Goal: Contribute content: Add original content to the website for others to see

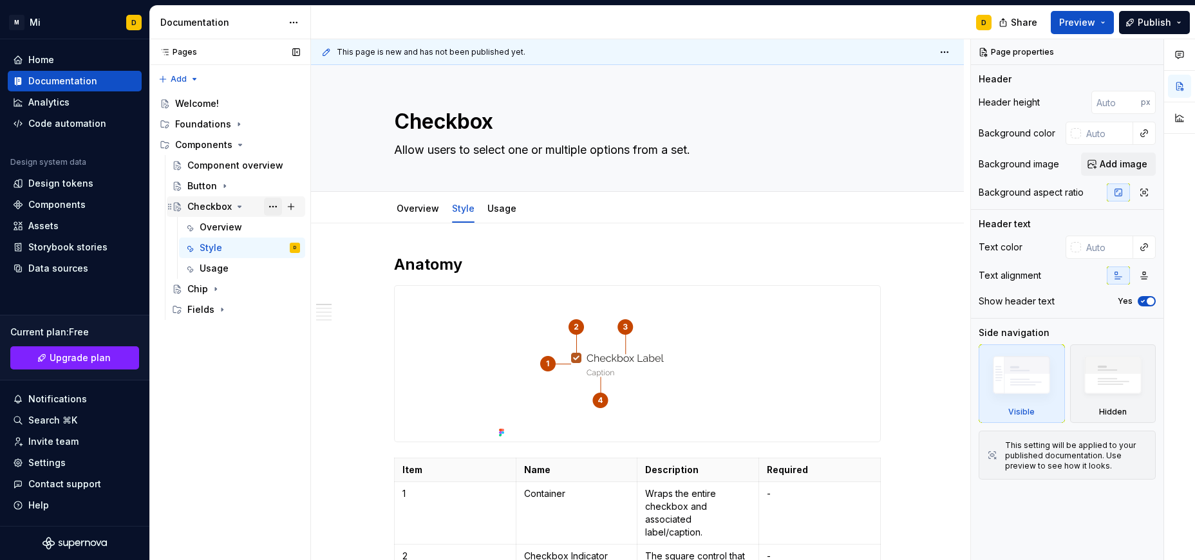
click at [273, 204] on button "Page tree" at bounding box center [273, 207] width 18 height 18
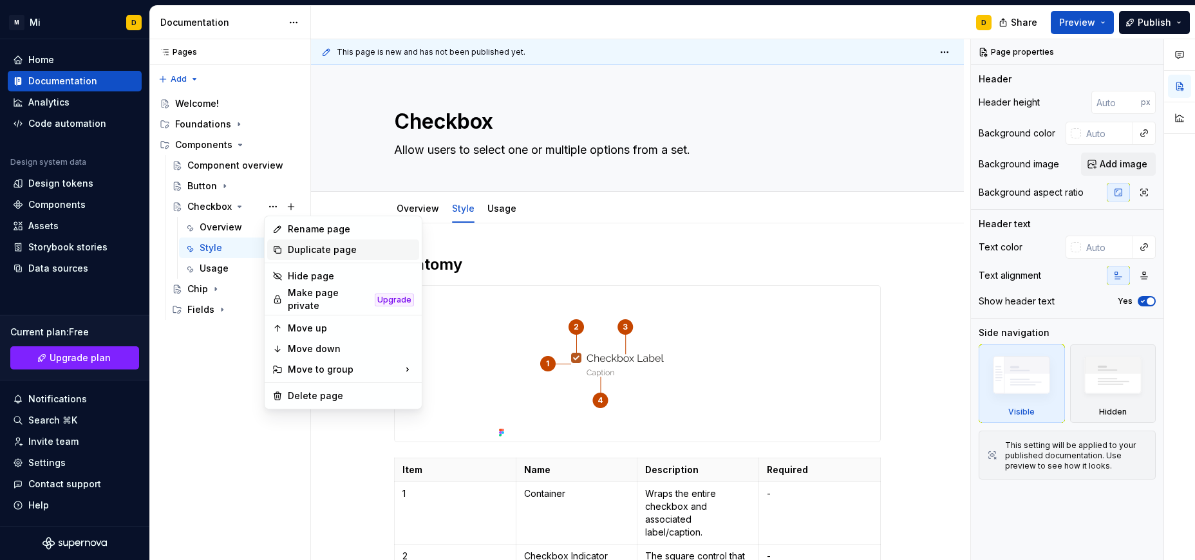
click at [306, 250] on div "Duplicate page" at bounding box center [351, 249] width 126 height 13
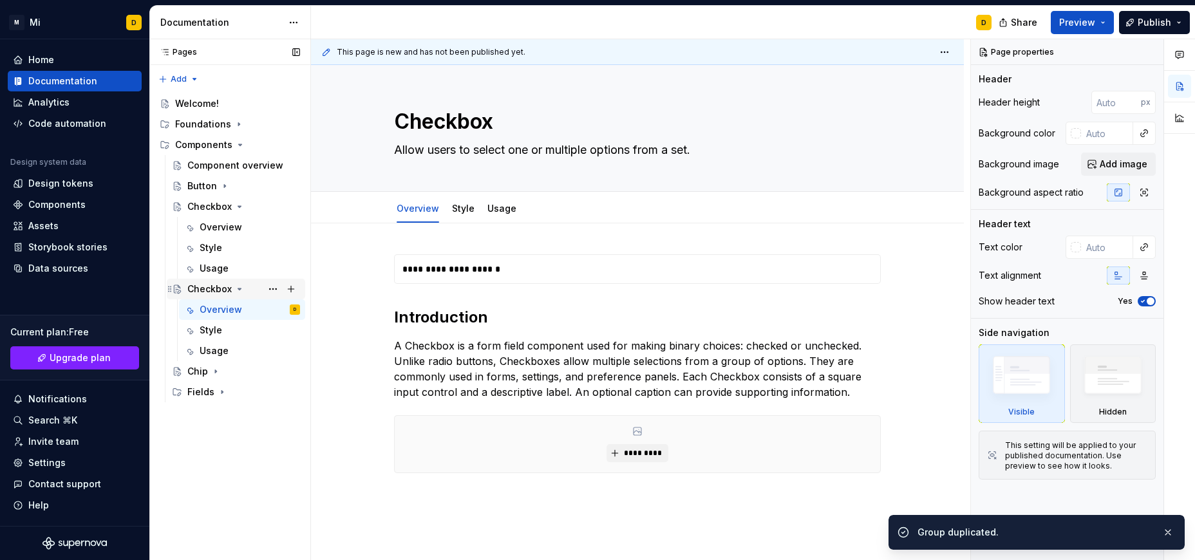
click at [201, 285] on div "Checkbox" at bounding box center [209, 289] width 44 height 13
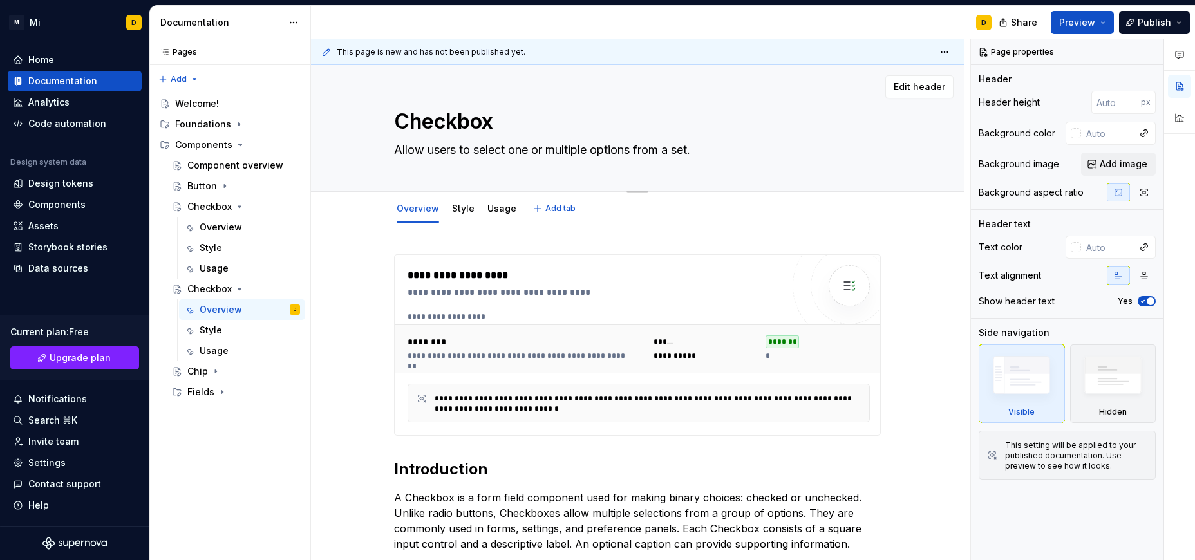
click at [469, 125] on textarea "Checkbox" at bounding box center [634, 121] width 487 height 31
type textarea "*"
type textarea "R"
type textarea "*"
type textarea "Ra"
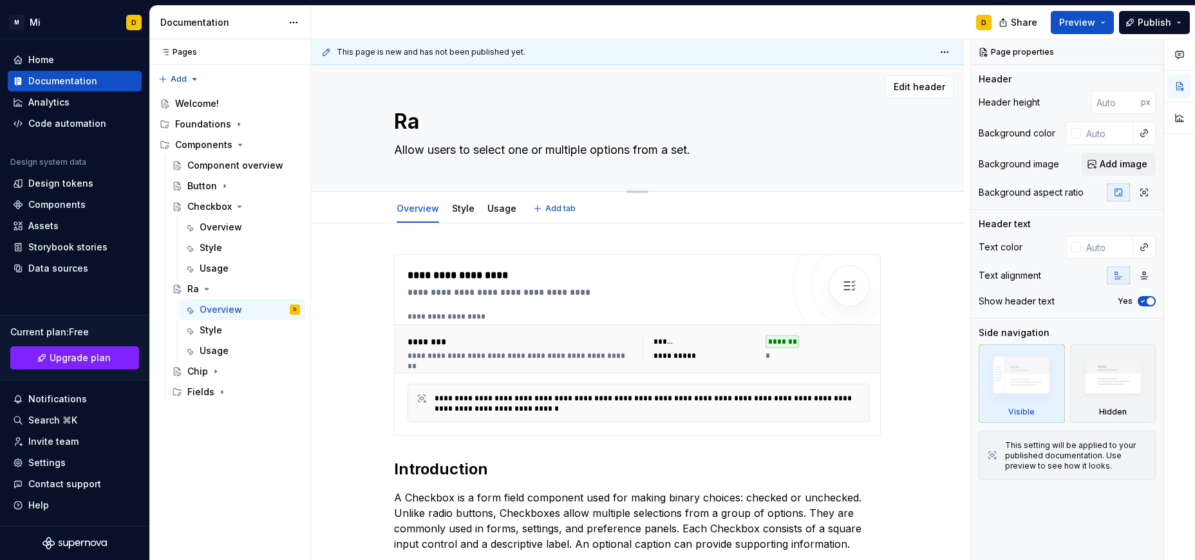
type textarea "*"
type textarea "Rad"
type textarea "*"
type textarea "Radf"
type textarea "*"
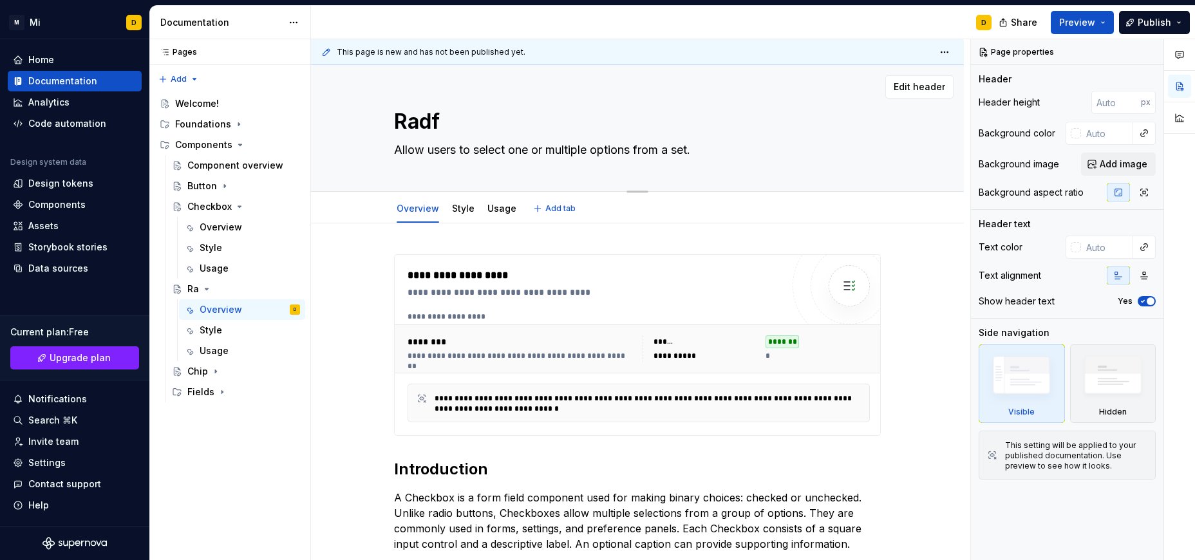
type textarea "Radfi"
type textarea "*"
type textarea "Radf"
type textarea "*"
type textarea "Rad"
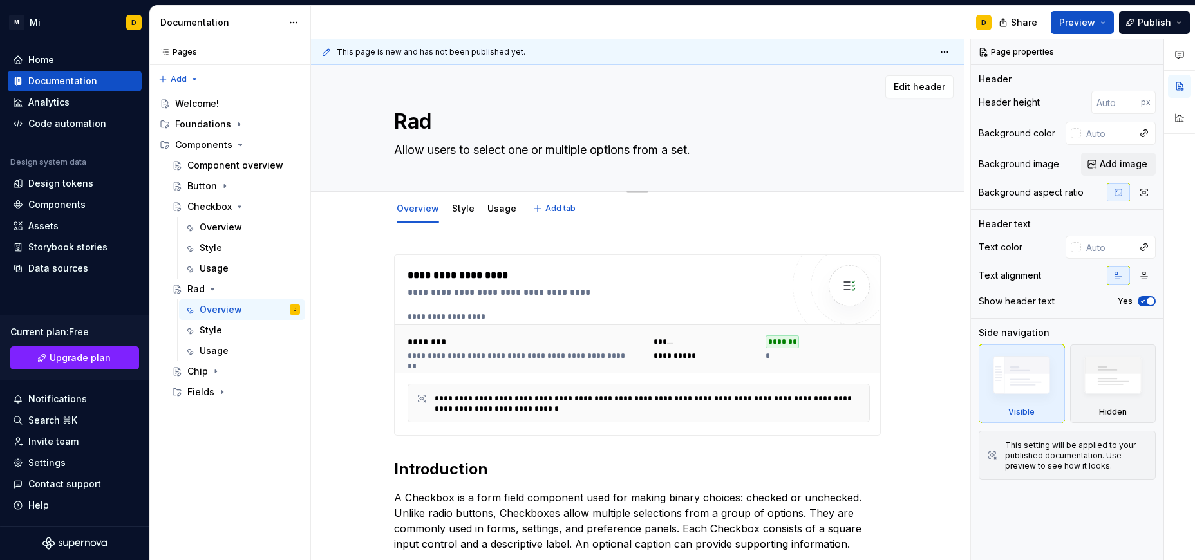
type textarea "*"
type textarea "Radio"
type textarea "*"
type textarea "Radio"
click at [733, 142] on textarea "Allow users to select one or multiple options from a set." at bounding box center [634, 150] width 487 height 21
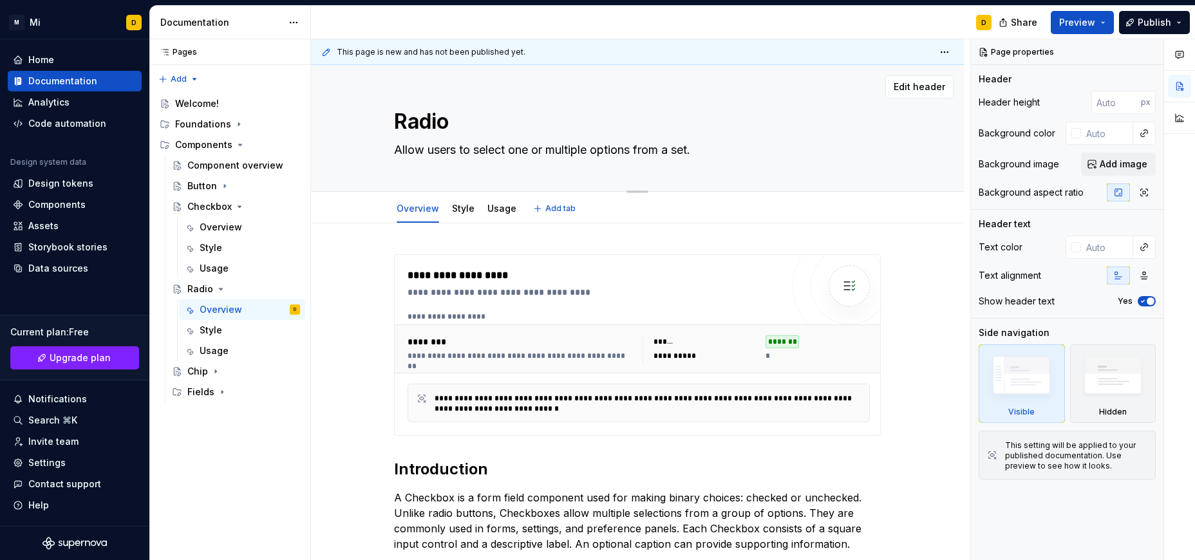
click at [733, 142] on textarea "Allow users to select one or multiple options from a set." at bounding box center [634, 150] width 487 height 21
click at [82, 267] on div "Data sources" at bounding box center [58, 268] width 60 height 13
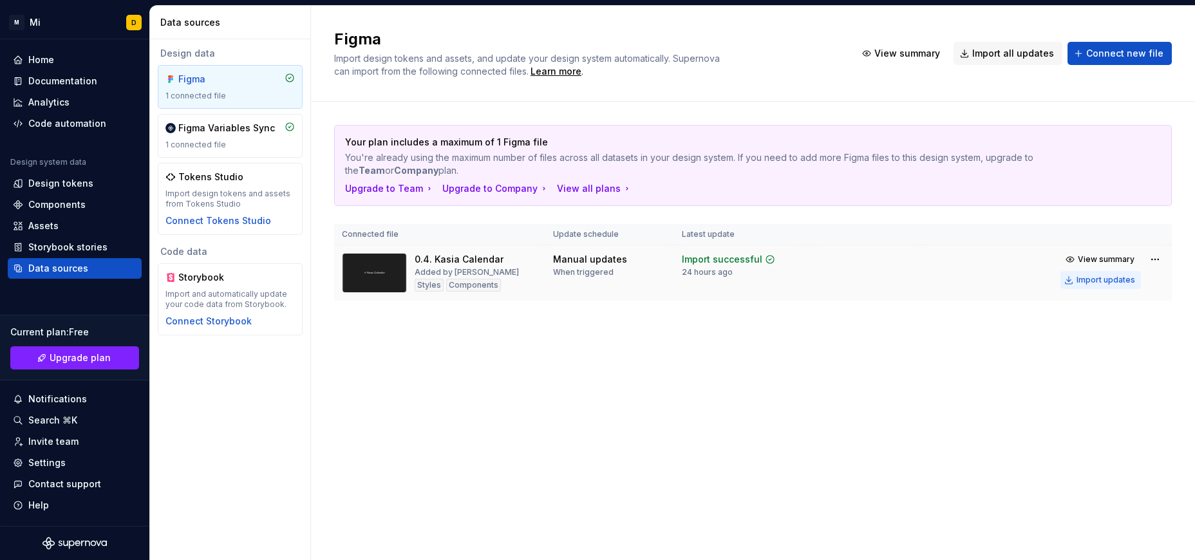
click at [1089, 279] on div "Import updates" at bounding box center [1106, 280] width 59 height 10
click at [62, 206] on div "Components" at bounding box center [56, 204] width 57 height 13
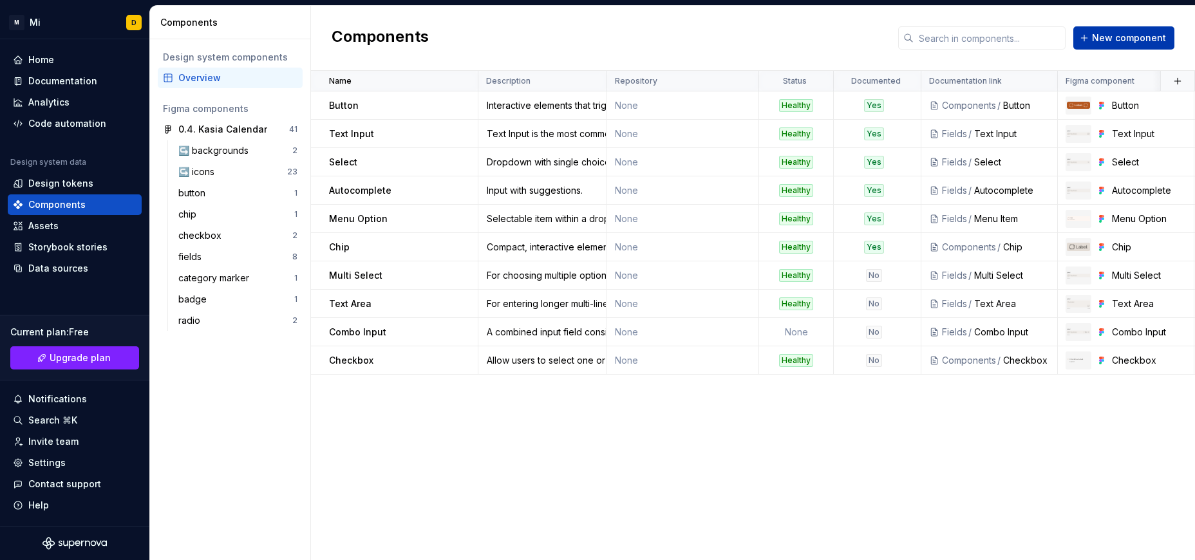
click at [1120, 39] on span "New component" at bounding box center [1129, 38] width 74 height 13
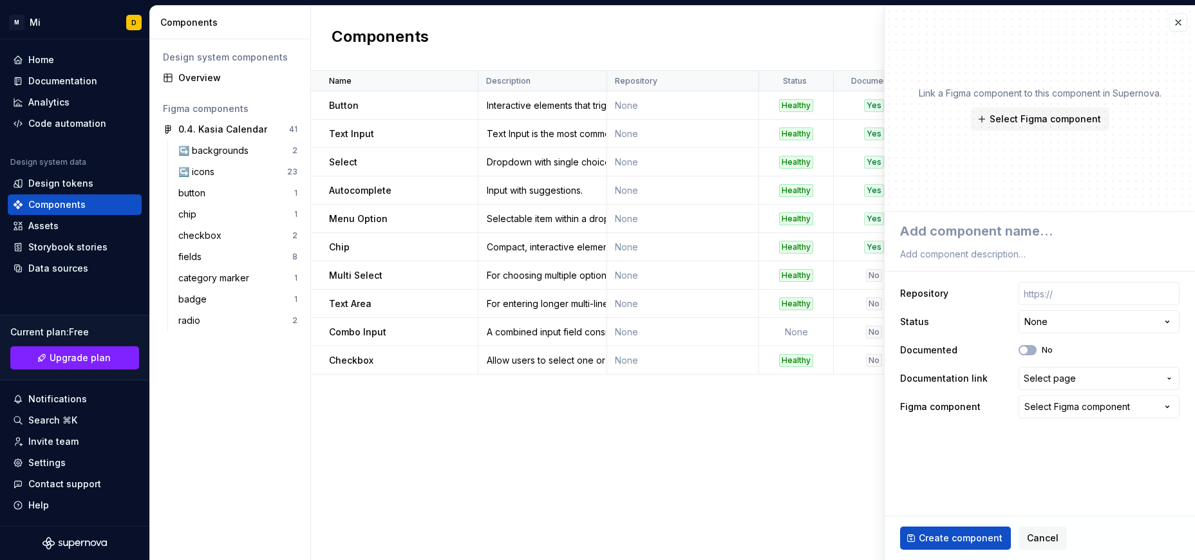
type textarea "*"
type textarea "R"
type textarea "*"
type textarea "Ra"
type textarea "*"
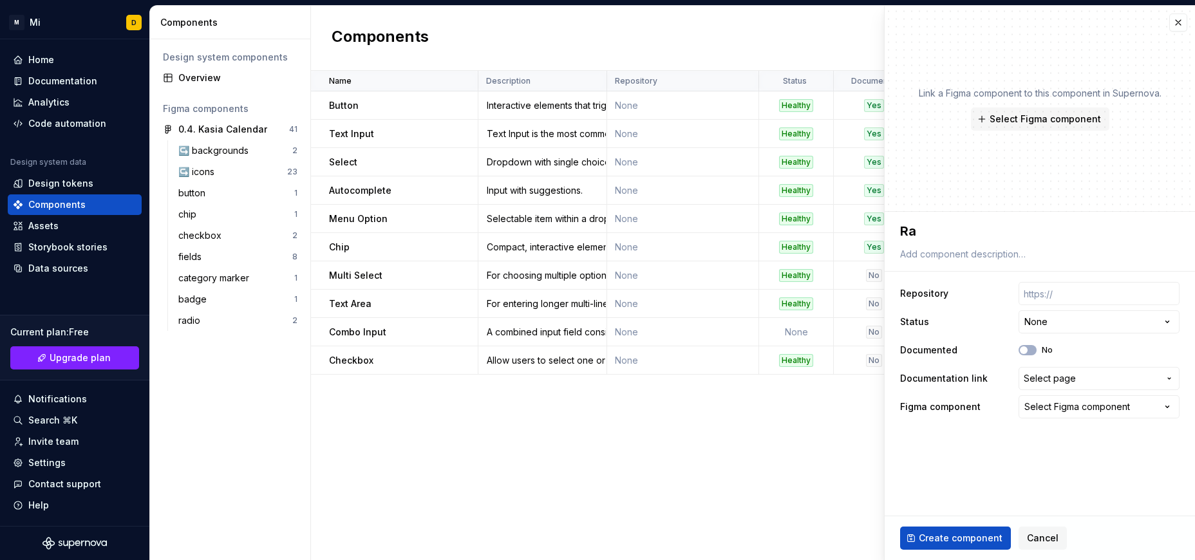
type textarea "Rad"
type textarea "*"
type textarea "Radi"
type textarea "*"
type textarea "Radio"
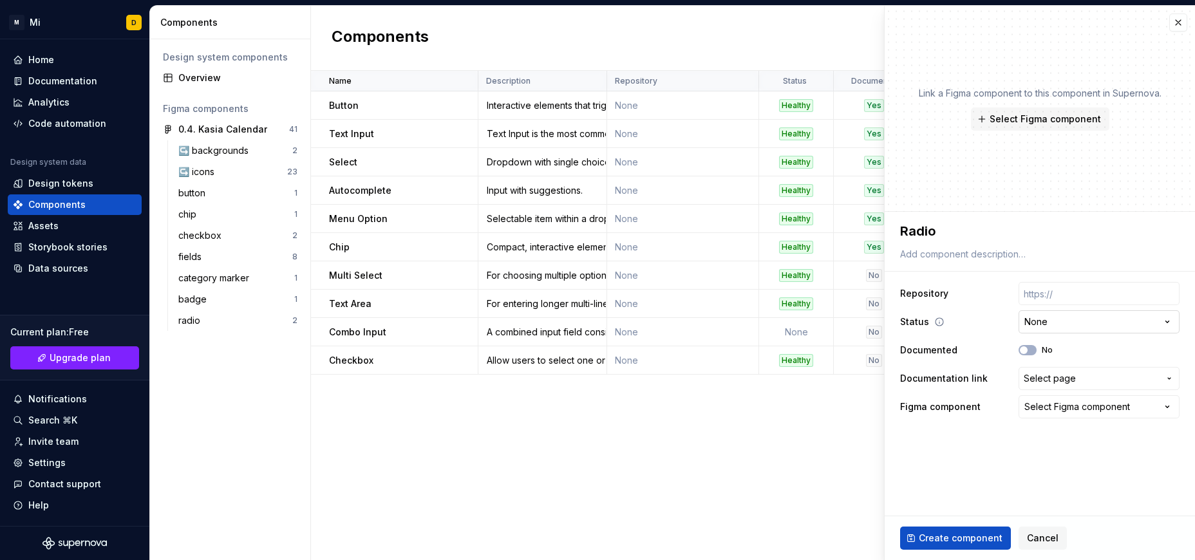
click at [1095, 315] on html "M Mi D Home Documentation Analytics Code automation Design system data Design t…" at bounding box center [597, 280] width 1195 height 560
select select "**********"
click at [1065, 379] on span "Select page" at bounding box center [1050, 378] width 52 height 13
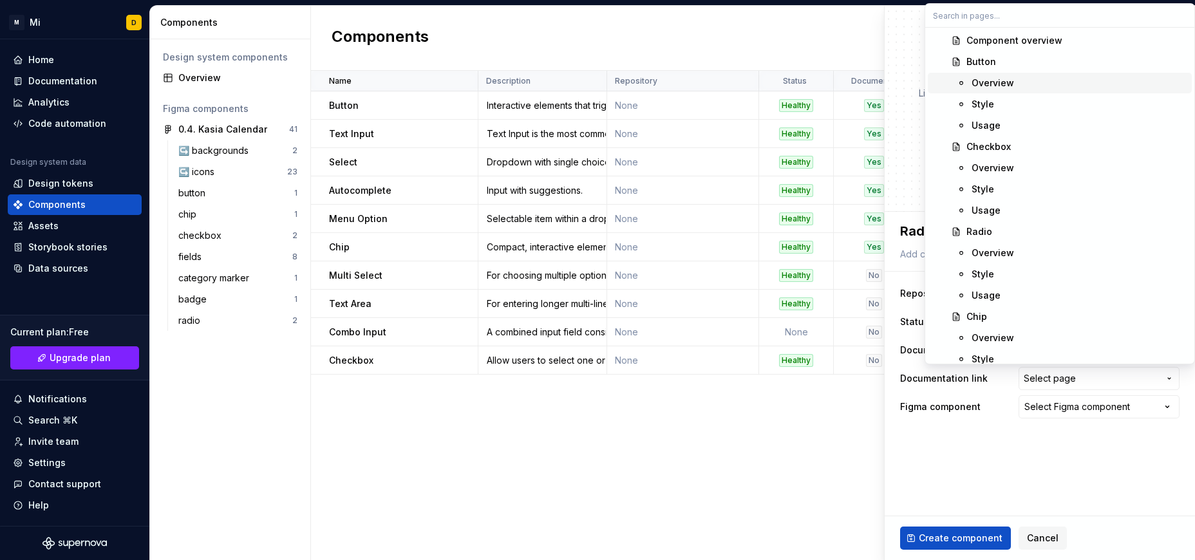
scroll to position [230, 0]
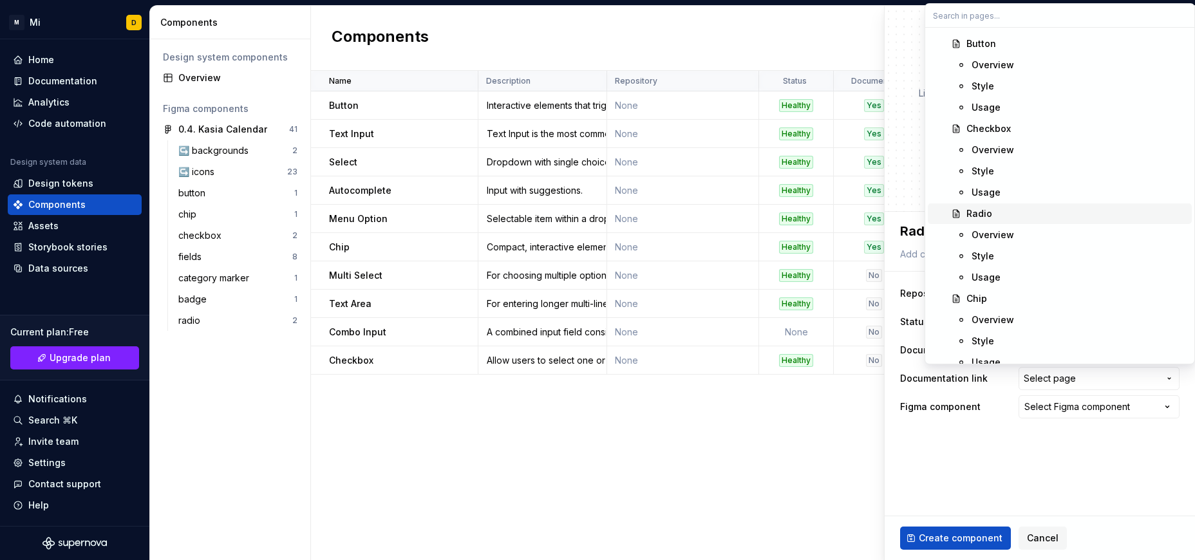
click at [1000, 215] on div "Radio" at bounding box center [1076, 213] width 220 height 13
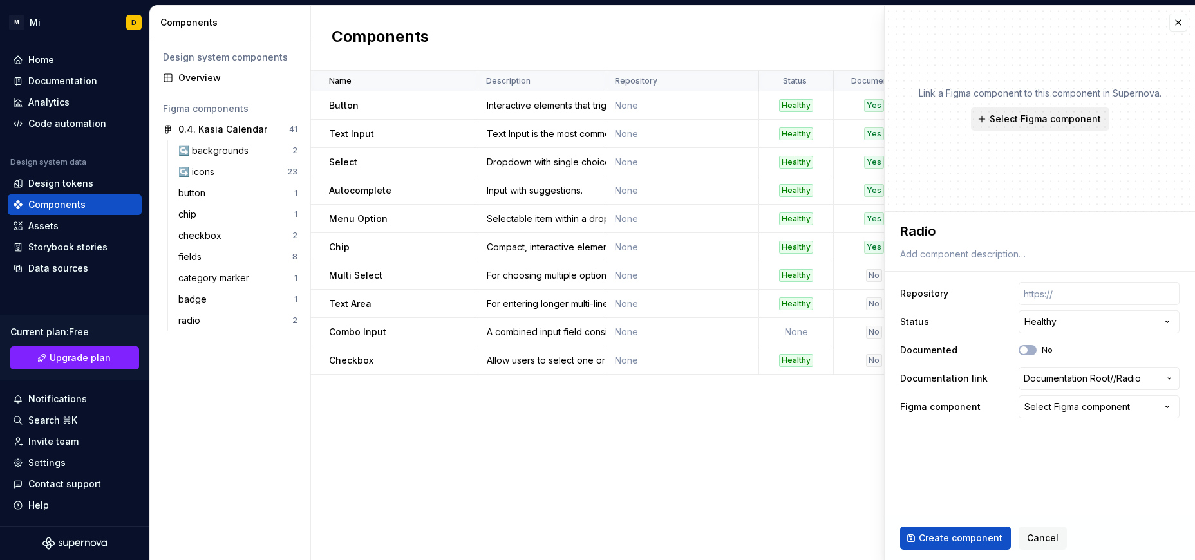
click at [1028, 122] on span "Select Figma component" at bounding box center [1045, 119] width 111 height 13
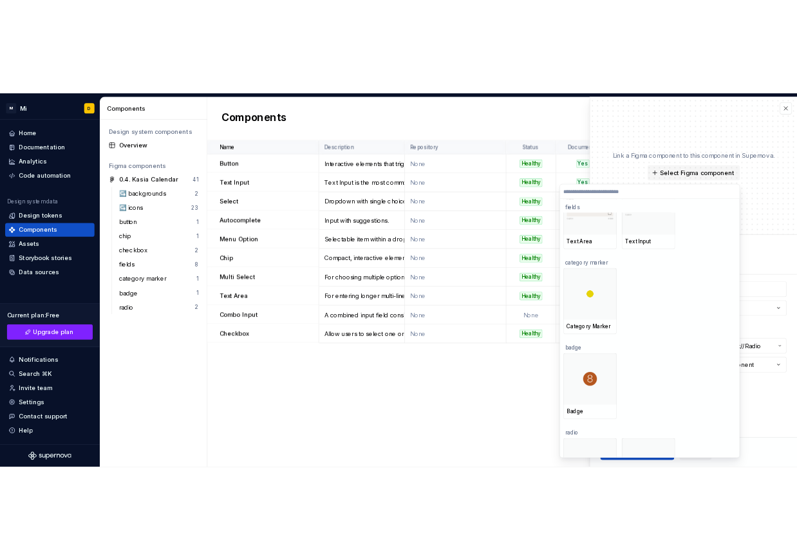
scroll to position [1626, 0]
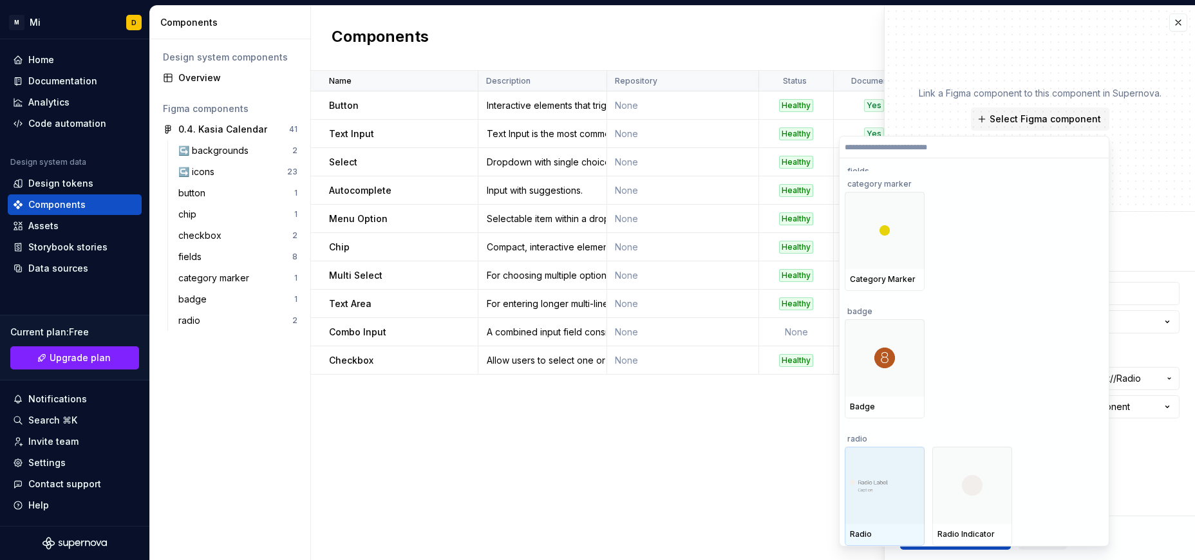
click at [868, 498] on div at bounding box center [885, 485] width 80 height 77
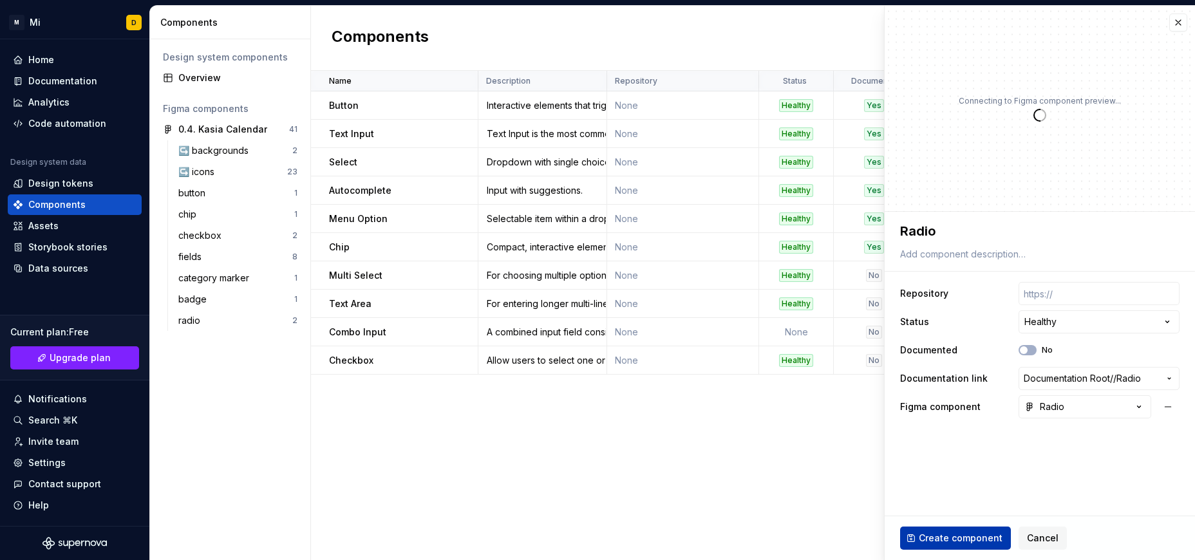
click at [934, 536] on span "Create component" at bounding box center [961, 538] width 84 height 13
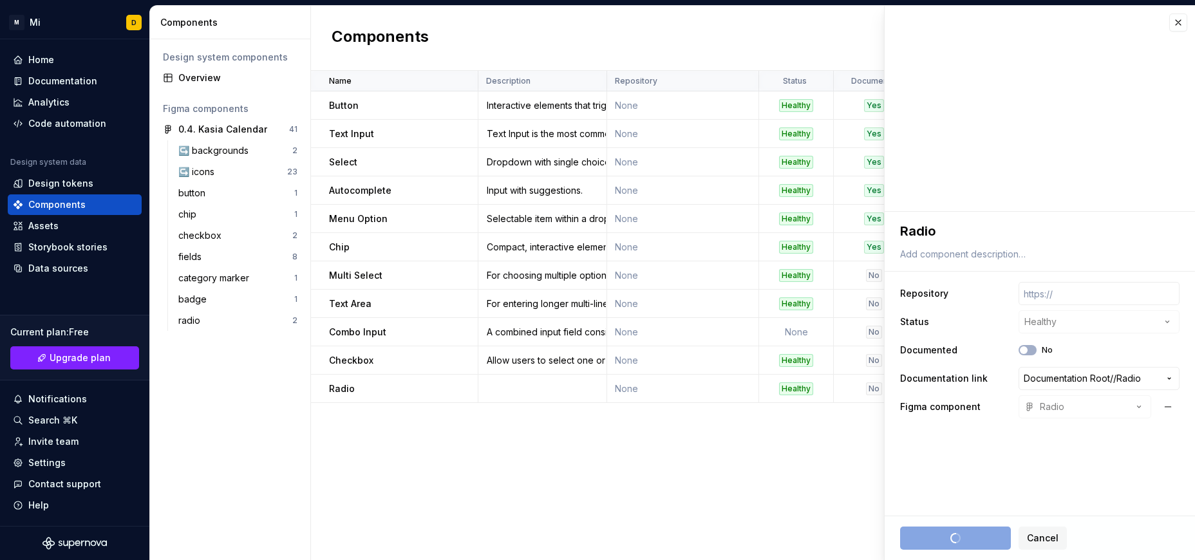
type textarea "*"
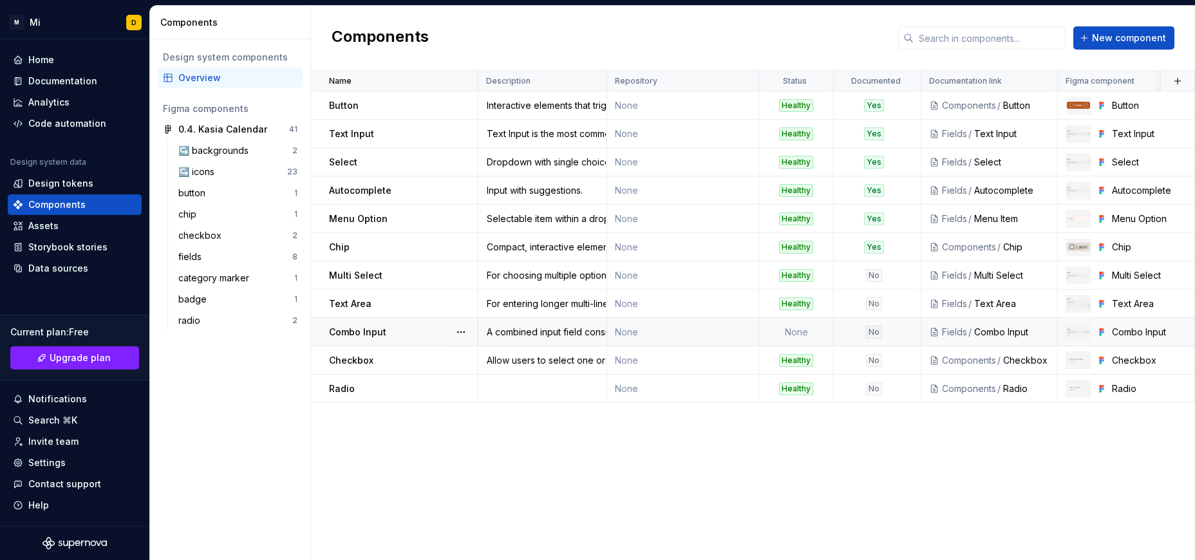
click at [805, 335] on td "None" at bounding box center [796, 332] width 75 height 28
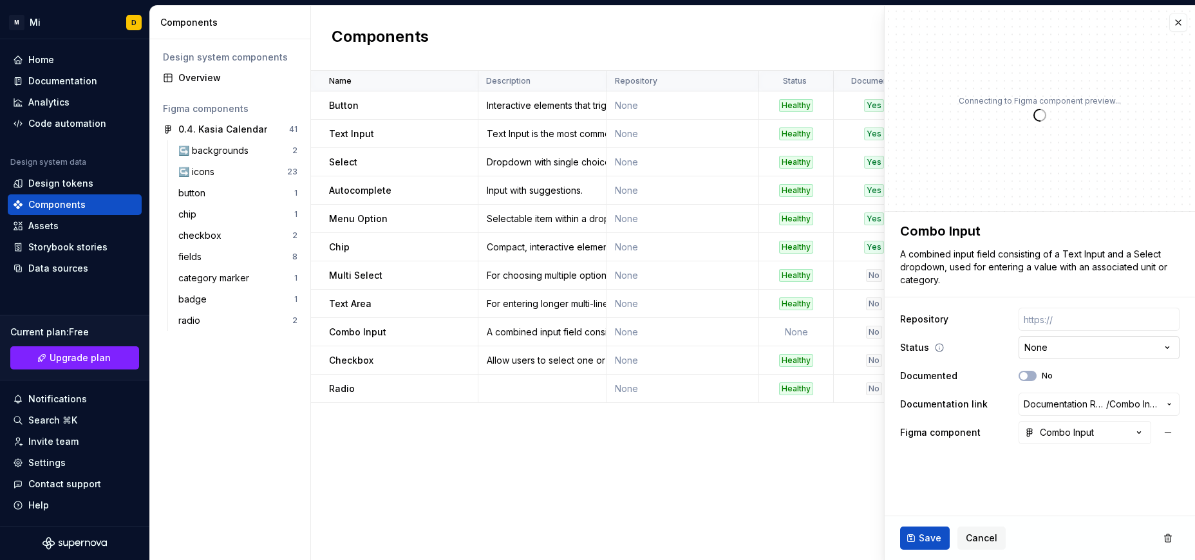
type textarea "*"
click at [1040, 348] on html "M Mi D Home Documentation Analytics Code automation Design system data Design t…" at bounding box center [597, 280] width 1195 height 560
select select "**********"
click at [910, 534] on button "Save" at bounding box center [925, 538] width 50 height 23
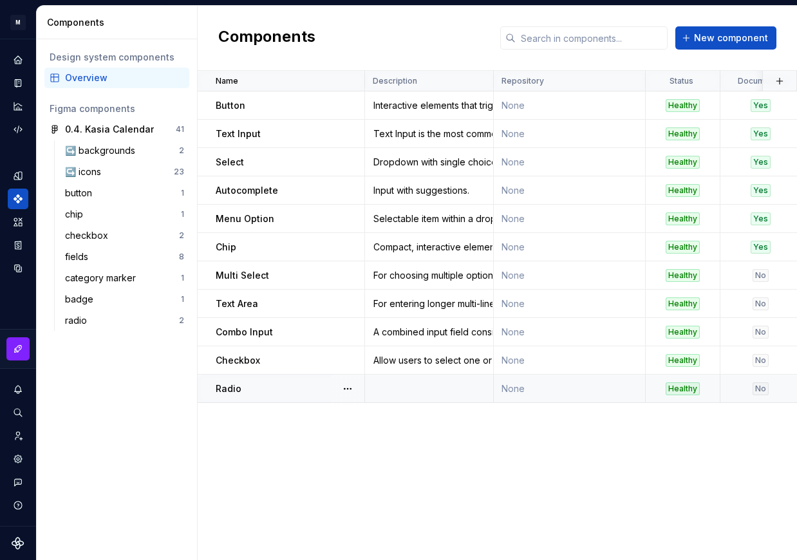
click at [409, 392] on td at bounding box center [429, 389] width 129 height 28
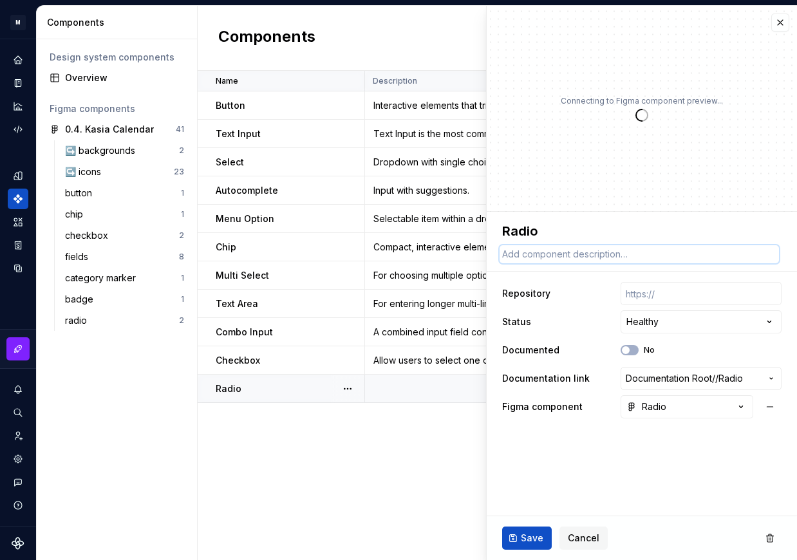
click at [566, 247] on textarea at bounding box center [639, 254] width 279 height 18
paste textarea "Radio buttons allow users to select one option from a group."
type textarea "*"
type textarea "Radio buttons allow users to select one option from a group."
drag, startPoint x: 567, startPoint y: 252, endPoint x: 455, endPoint y: 241, distance: 112.5
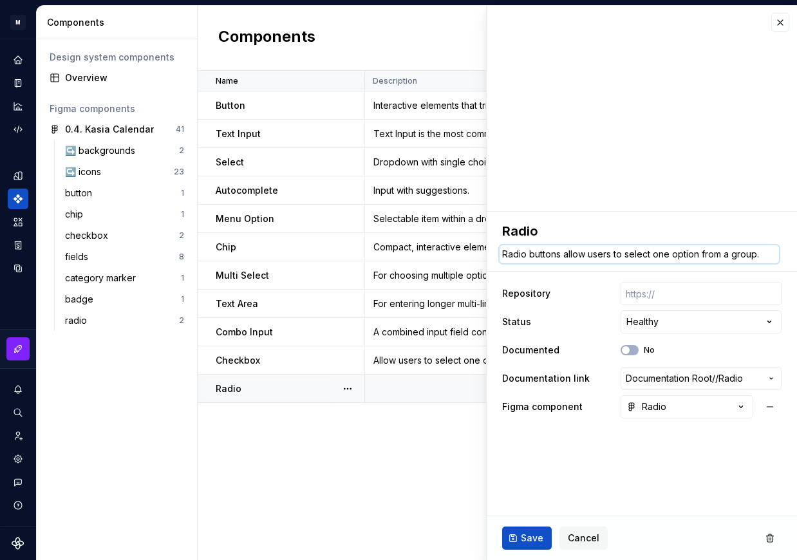
click at [500, 245] on textarea "Radio buttons allow users to select one option from a group." at bounding box center [639, 254] width 279 height 18
type textarea "*"
type textarea "llow users to select one option from a group."
type textarea "*"
click at [614, 261] on textarea "Allow users to select one option from a group." at bounding box center [639, 254] width 279 height 18
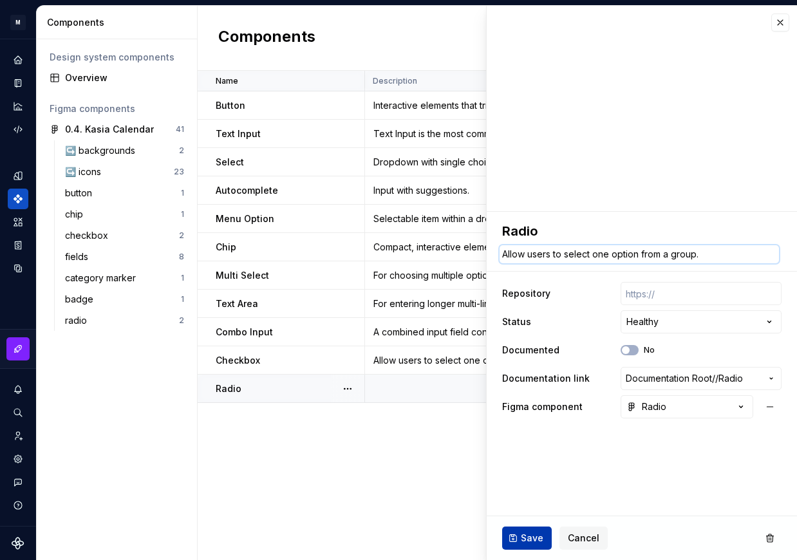
type textarea "Allow users to select one option from a group."
click at [533, 534] on span "Save" at bounding box center [532, 538] width 23 height 13
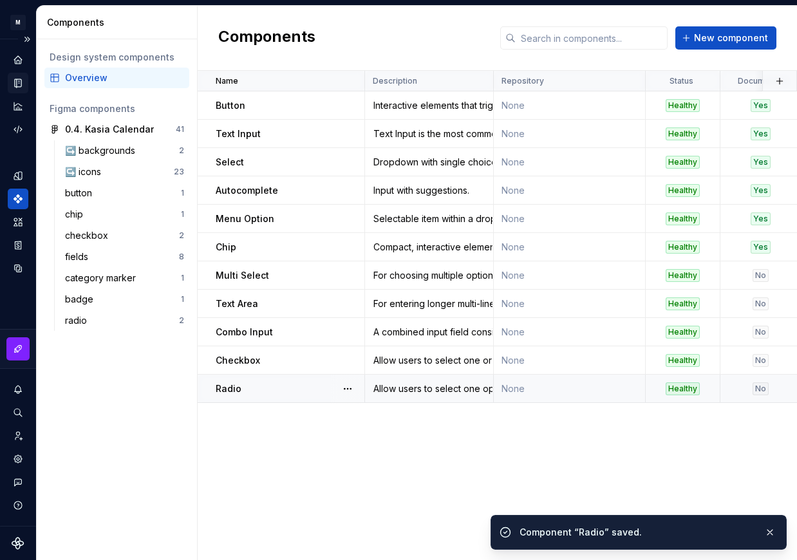
click at [19, 79] on icon "Documentation" at bounding box center [18, 83] width 6 height 8
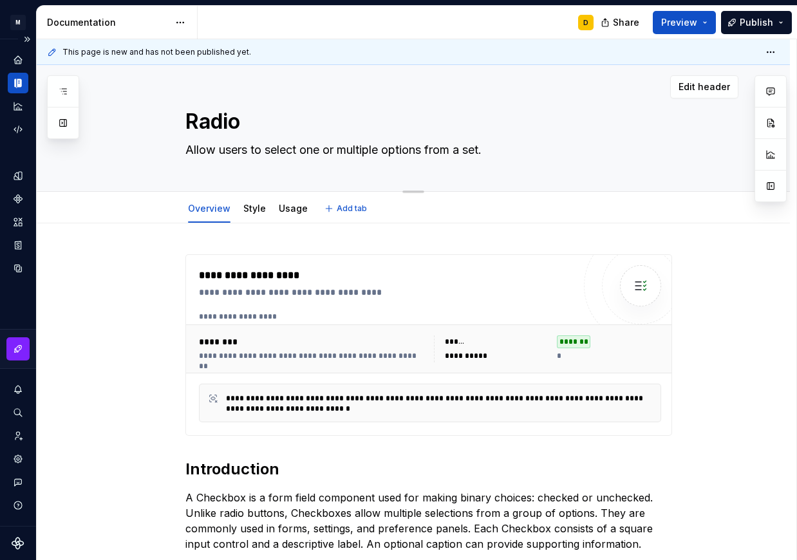
click at [343, 150] on textarea "Allow users to select one or multiple options from a set." at bounding box center [426, 150] width 487 height 21
paste textarea "ption from a group"
type textarea "*"
type textarea "Allow users to select one option from a group."
type textarea "*"
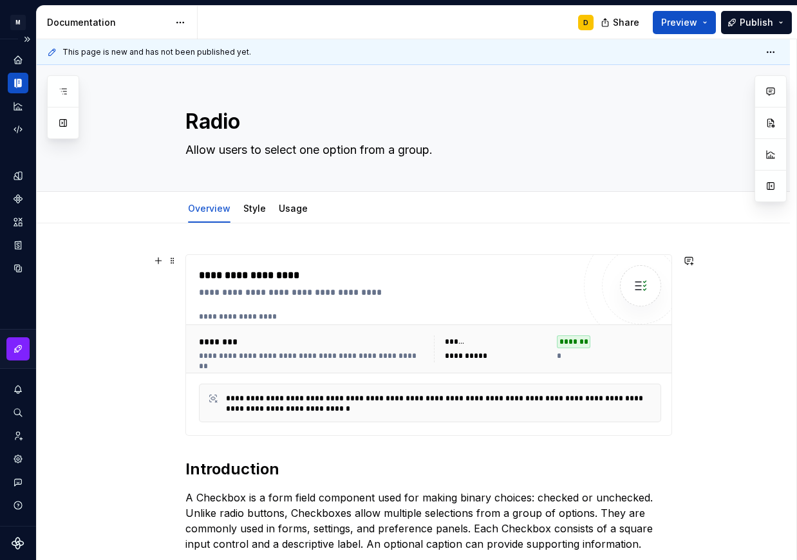
type textarea "Allow users to select one option from a group."
click at [387, 339] on div "********" at bounding box center [312, 341] width 227 height 13
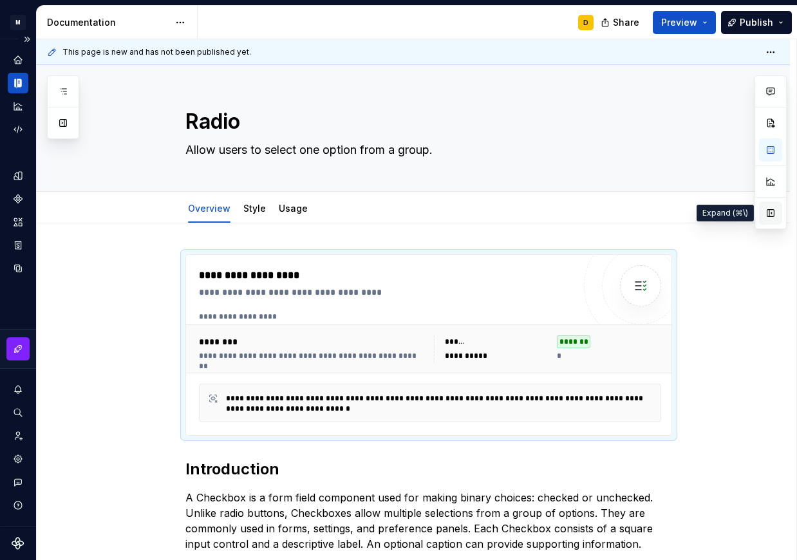
click at [769, 219] on button "button" at bounding box center [770, 213] width 23 height 23
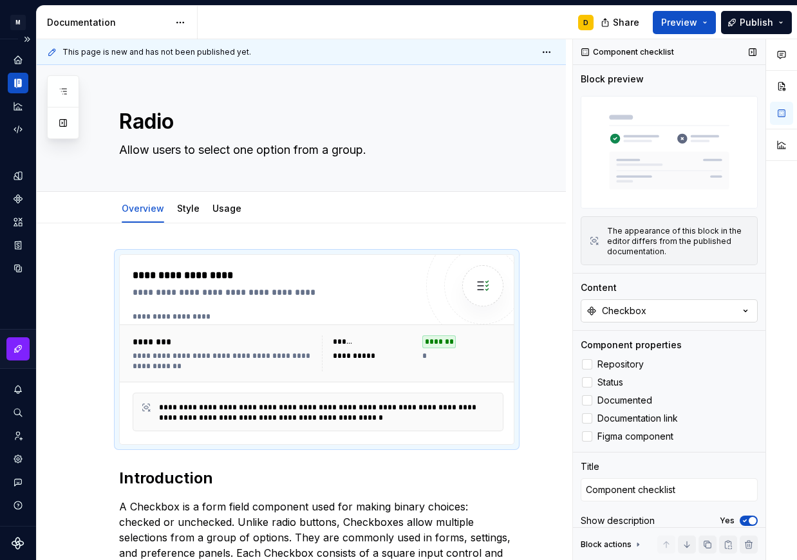
click at [689, 302] on button "Checkbox" at bounding box center [669, 310] width 177 height 23
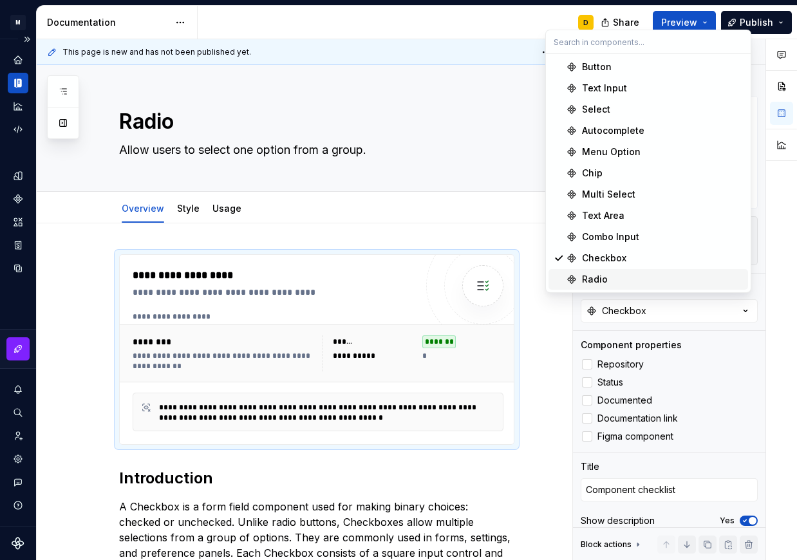
click at [666, 273] on div "Radio" at bounding box center [662, 279] width 161 height 13
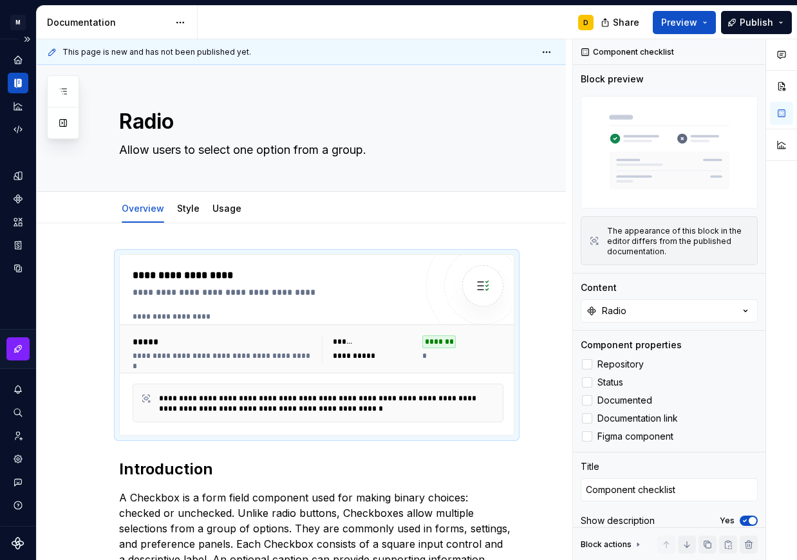
type textarea "*"
click at [403, 236] on div "**********" at bounding box center [301, 539] width 529 height 632
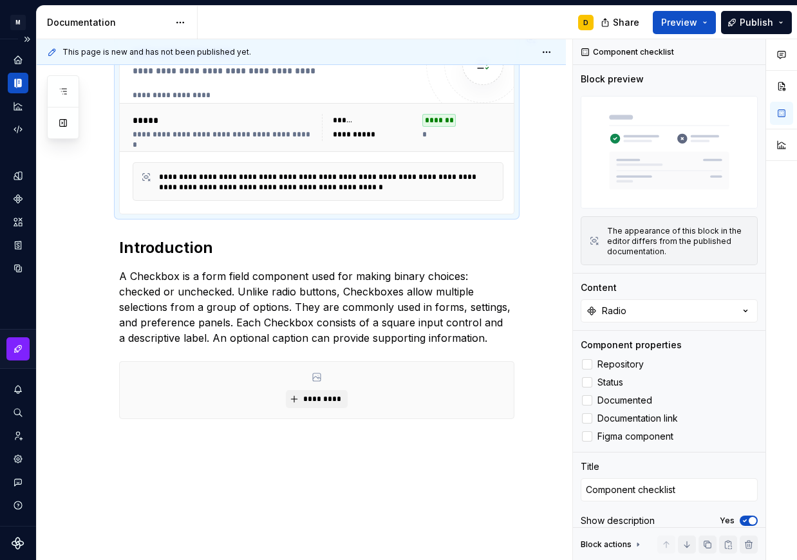
scroll to position [225, 0]
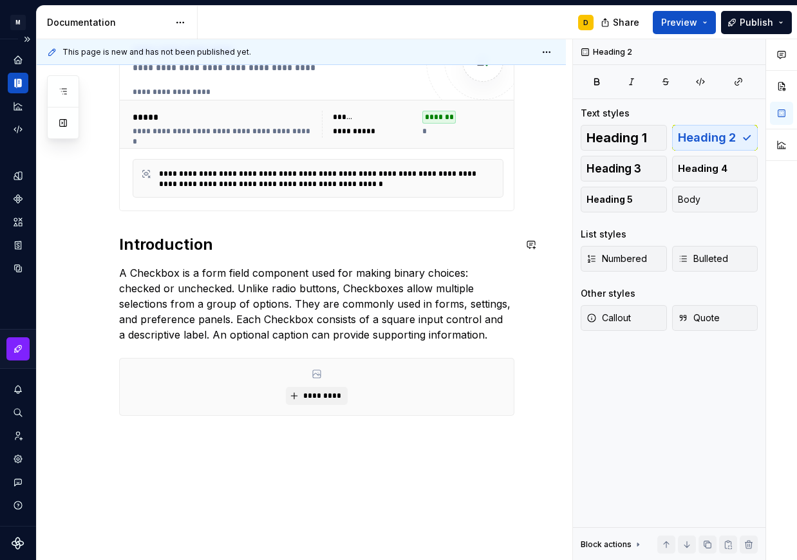
click at [370, 259] on div "**********" at bounding box center [316, 238] width 395 height 417
click at [246, 319] on p "A Checkbox is a form field component used for making binary choices: checked or…" at bounding box center [316, 303] width 395 height 77
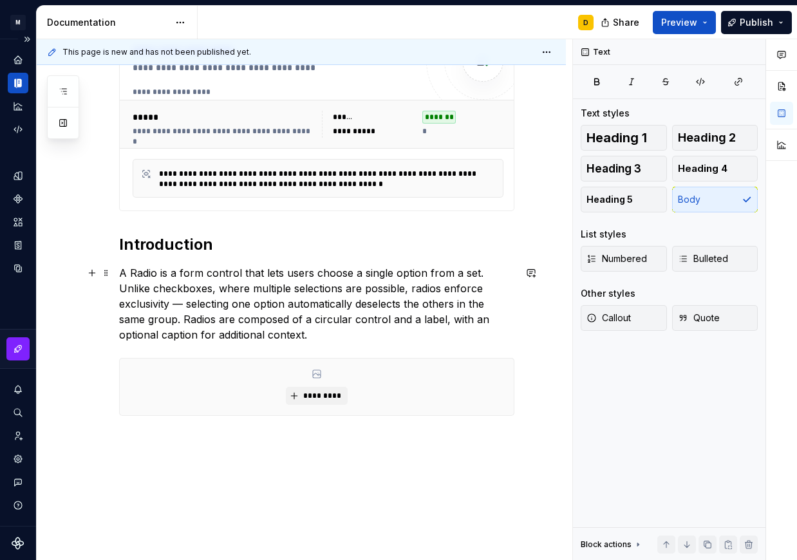
click at [125, 288] on p "A Radio is a form control that lets users choose a single option from a set. Un…" at bounding box center [316, 303] width 395 height 77
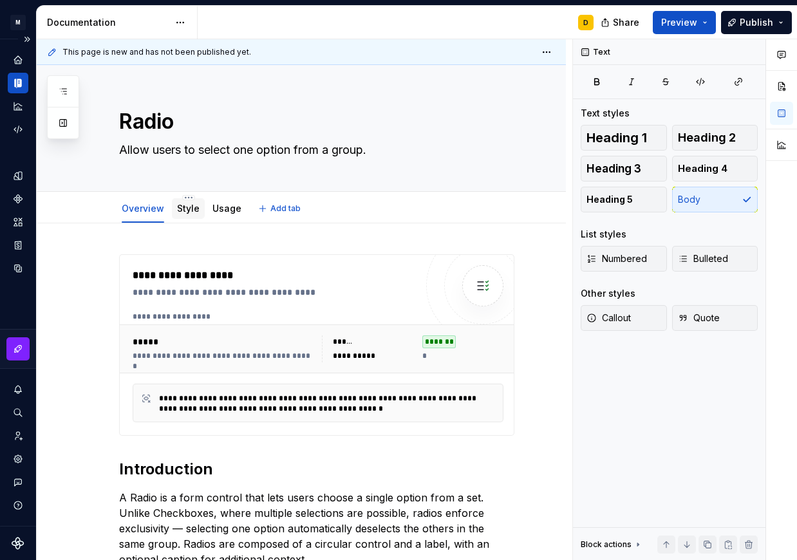
click at [183, 218] on div "Style" at bounding box center [188, 208] width 33 height 21
click at [184, 207] on link "Style" at bounding box center [188, 208] width 23 height 11
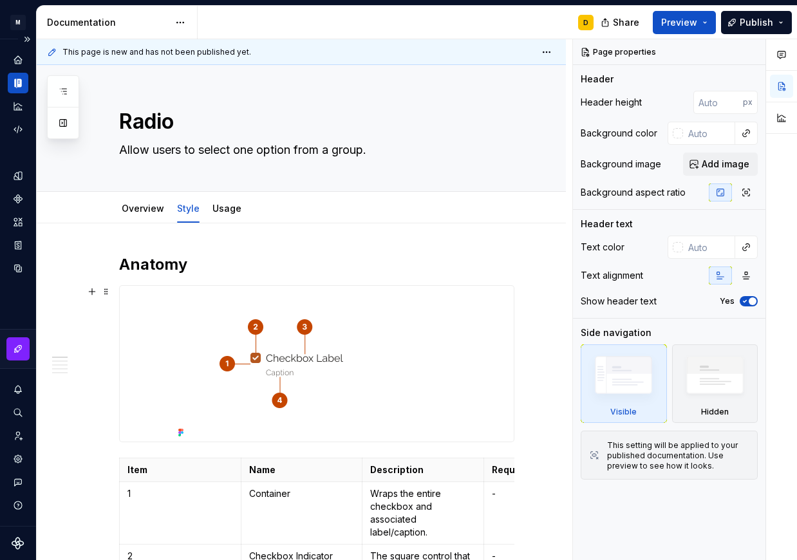
scroll to position [83, 0]
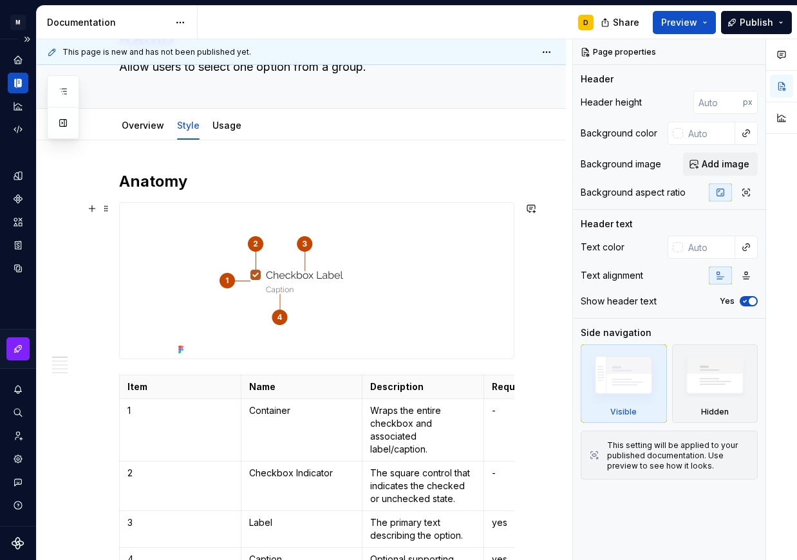
click at [306, 269] on img at bounding box center [316, 281] width 287 height 156
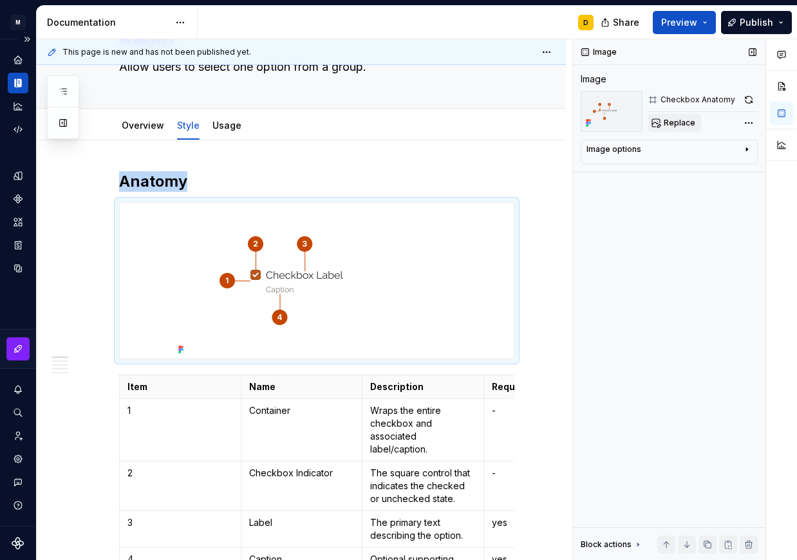
click at [673, 125] on span "Replace" at bounding box center [680, 123] width 32 height 10
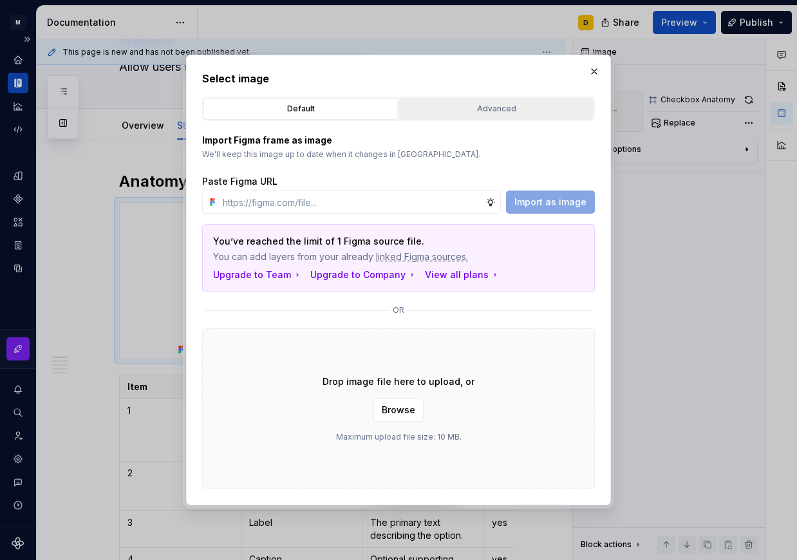
click at [525, 109] on div "Advanced" at bounding box center [496, 108] width 185 height 13
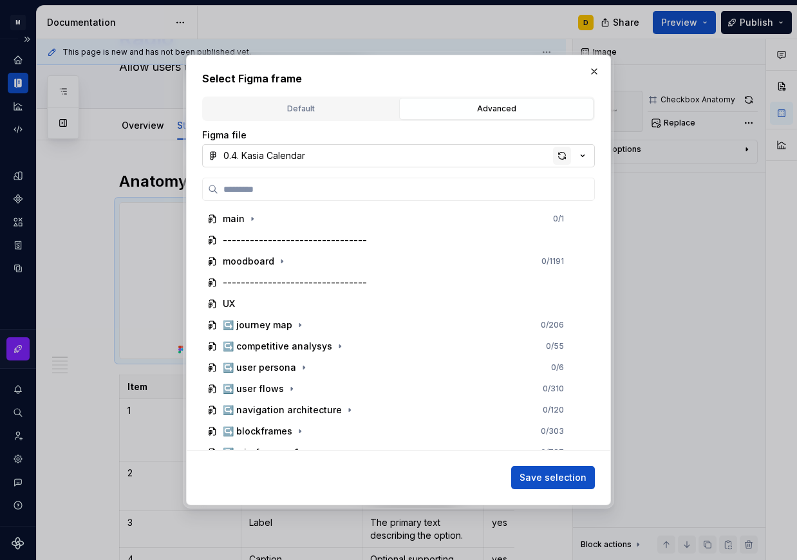
click at [554, 151] on div "button" at bounding box center [562, 156] width 18 height 18
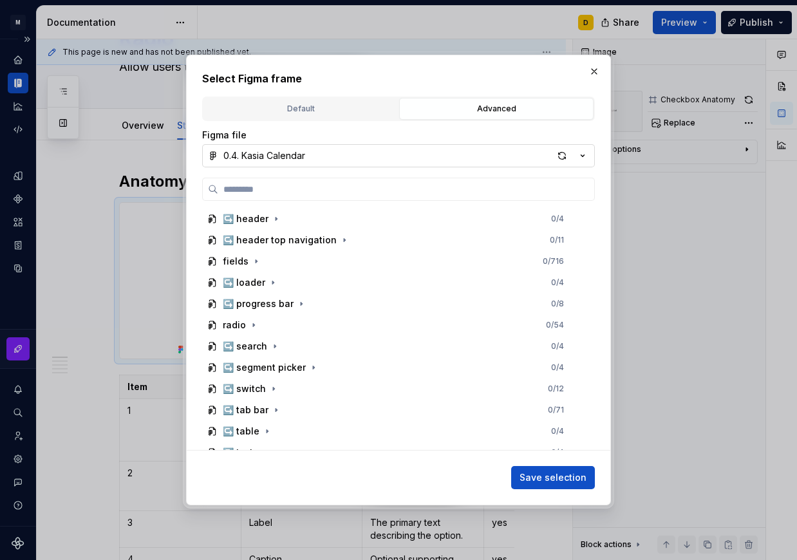
scroll to position [768, 0]
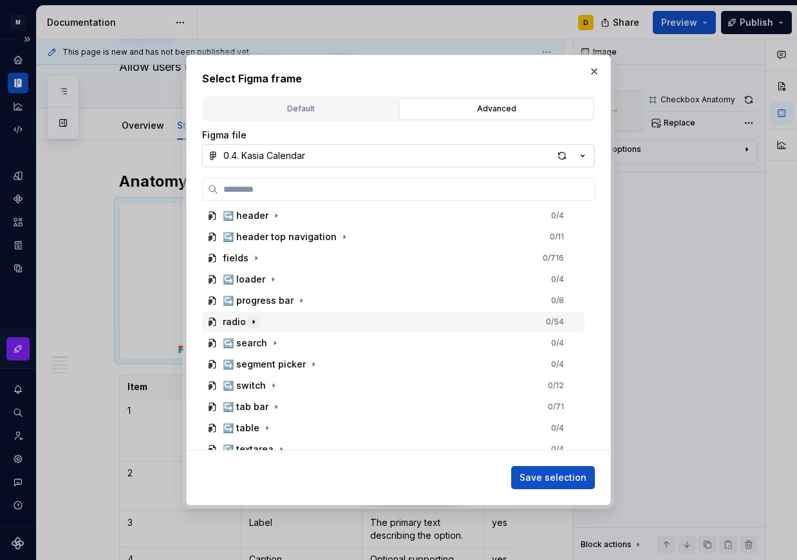
click at [258, 321] on button "button" at bounding box center [253, 321] width 13 height 13
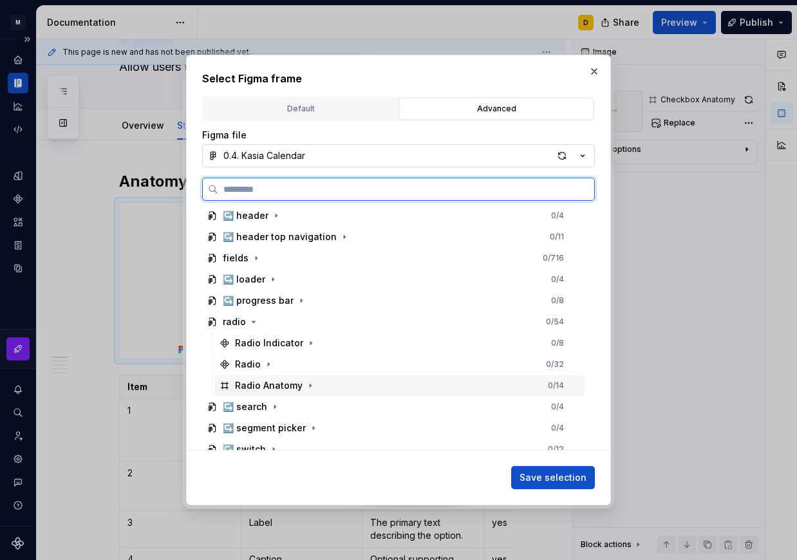
click at [317, 385] on div "Radio Anatomy 0 / 14" at bounding box center [399, 385] width 370 height 21
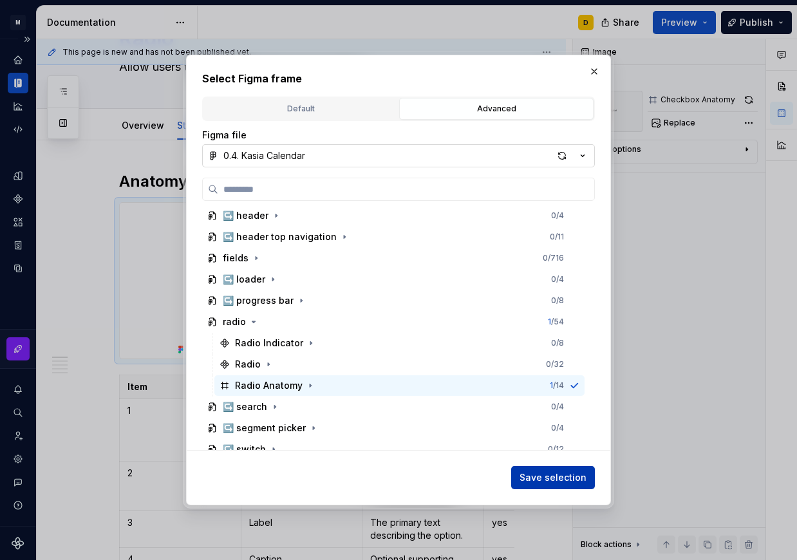
click at [534, 475] on span "Save selection" at bounding box center [553, 477] width 67 height 13
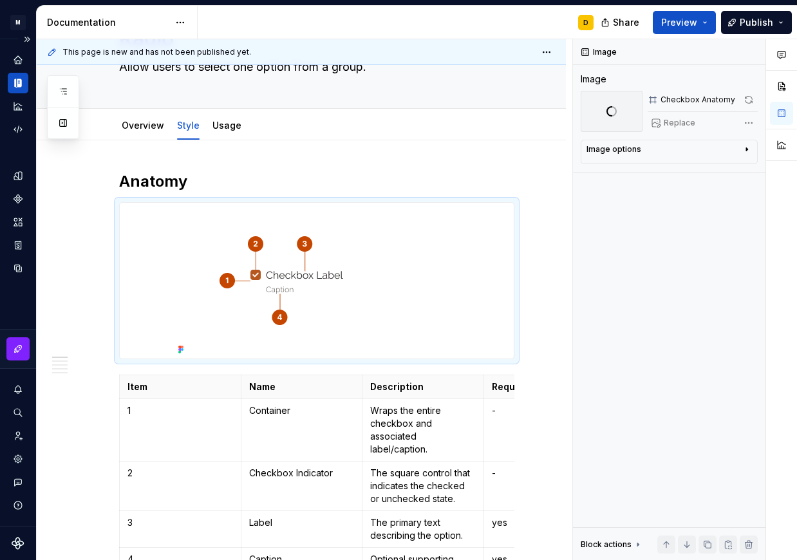
scroll to position [83, 0]
type textarea "*"
click at [403, 424] on p "Wraps the entire checkbox and associated label/caption." at bounding box center [423, 430] width 106 height 52
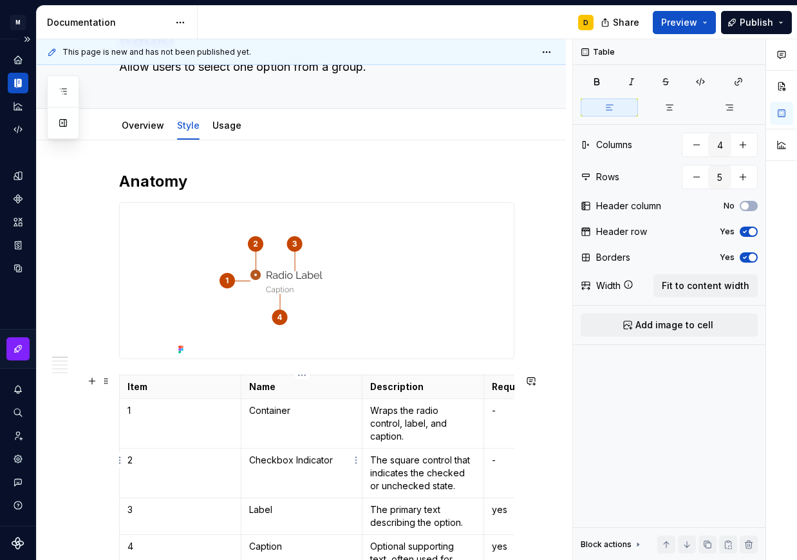
click at [288, 454] on p "Checkbox Indicator" at bounding box center [302, 460] width 106 height 13
click at [294, 454] on p "Checkbox Indicator" at bounding box center [302, 460] width 106 height 13
click at [417, 456] on p "The square control that indicates the checked or unchecked state." at bounding box center [423, 473] width 106 height 39
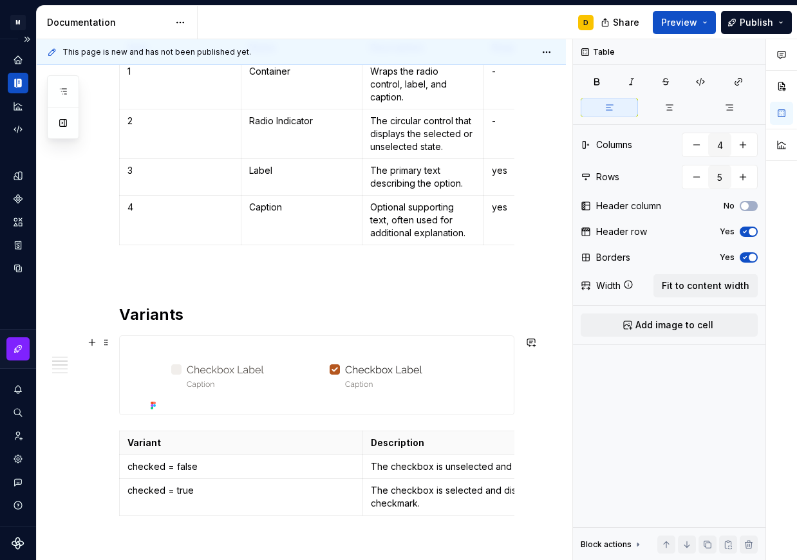
scroll to position [473, 0]
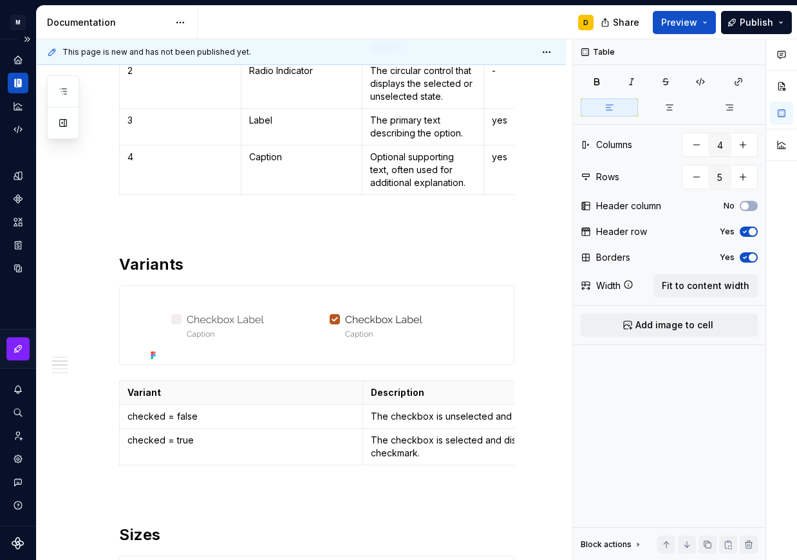
type textarea "*"
